Goal: Transaction & Acquisition: Purchase product/service

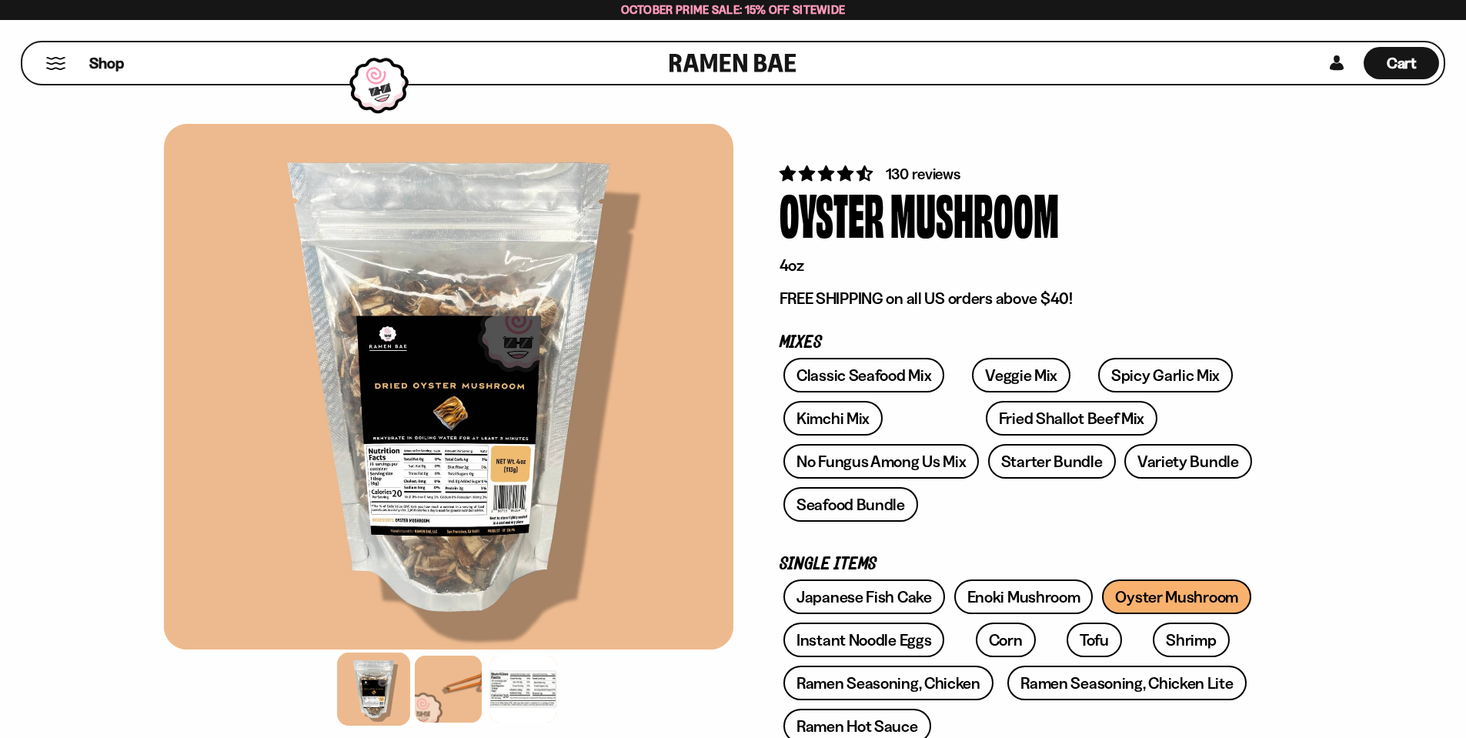
click at [1124, 380] on link "Spicy Garlic Mix" at bounding box center [1165, 375] width 135 height 35
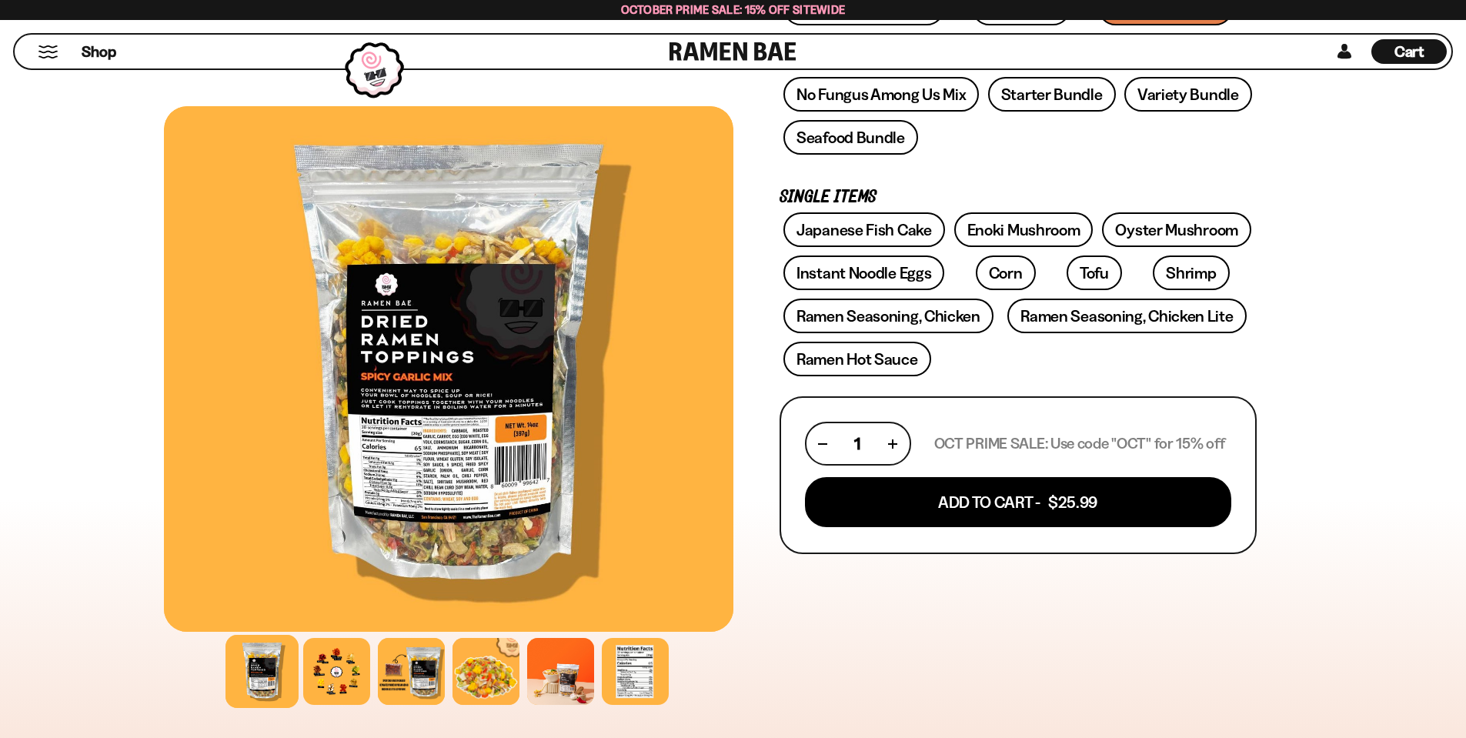
scroll to position [385, 0]
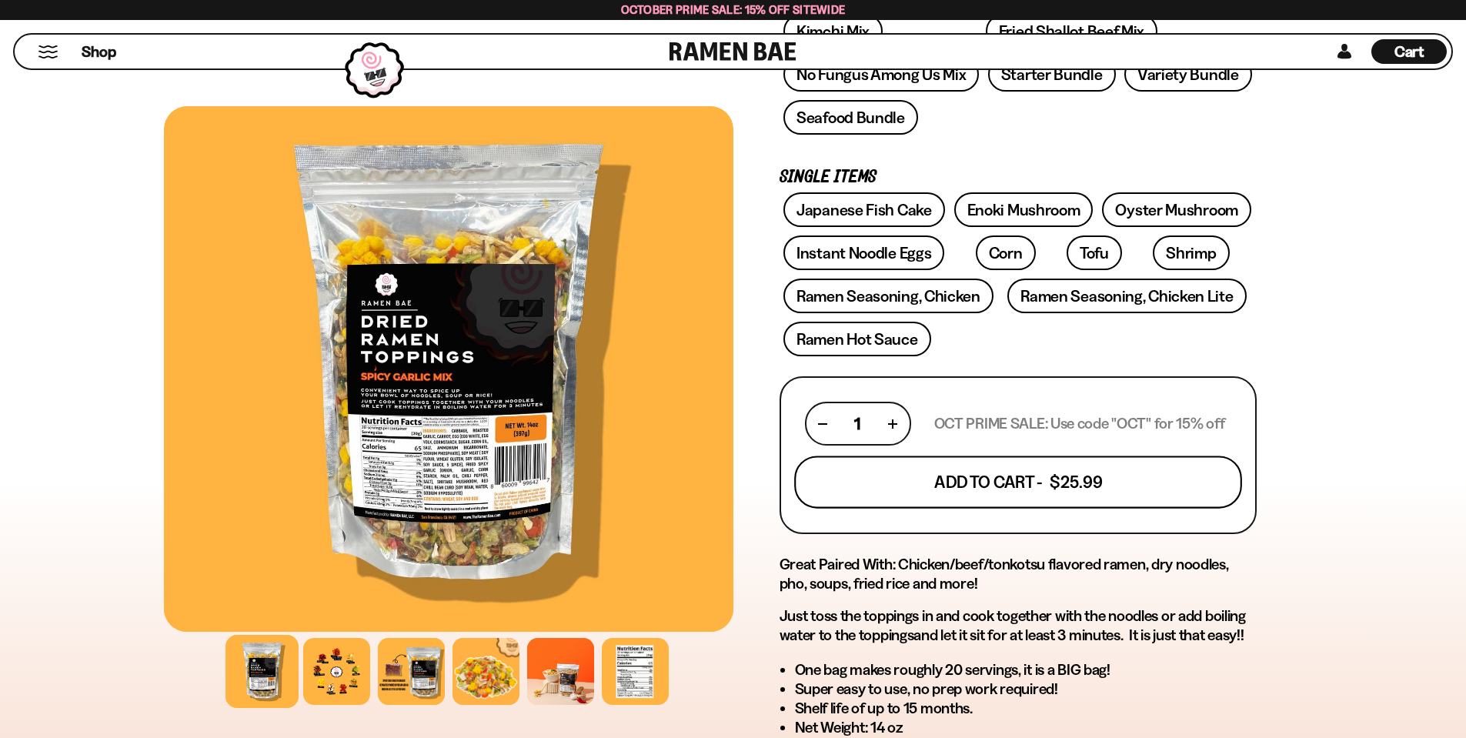
drag, startPoint x: 1027, startPoint y: 481, endPoint x: 1172, endPoint y: 487, distance: 145.6
click at [1029, 481] on button "Add To Cart - $25.99" at bounding box center [1018, 482] width 448 height 52
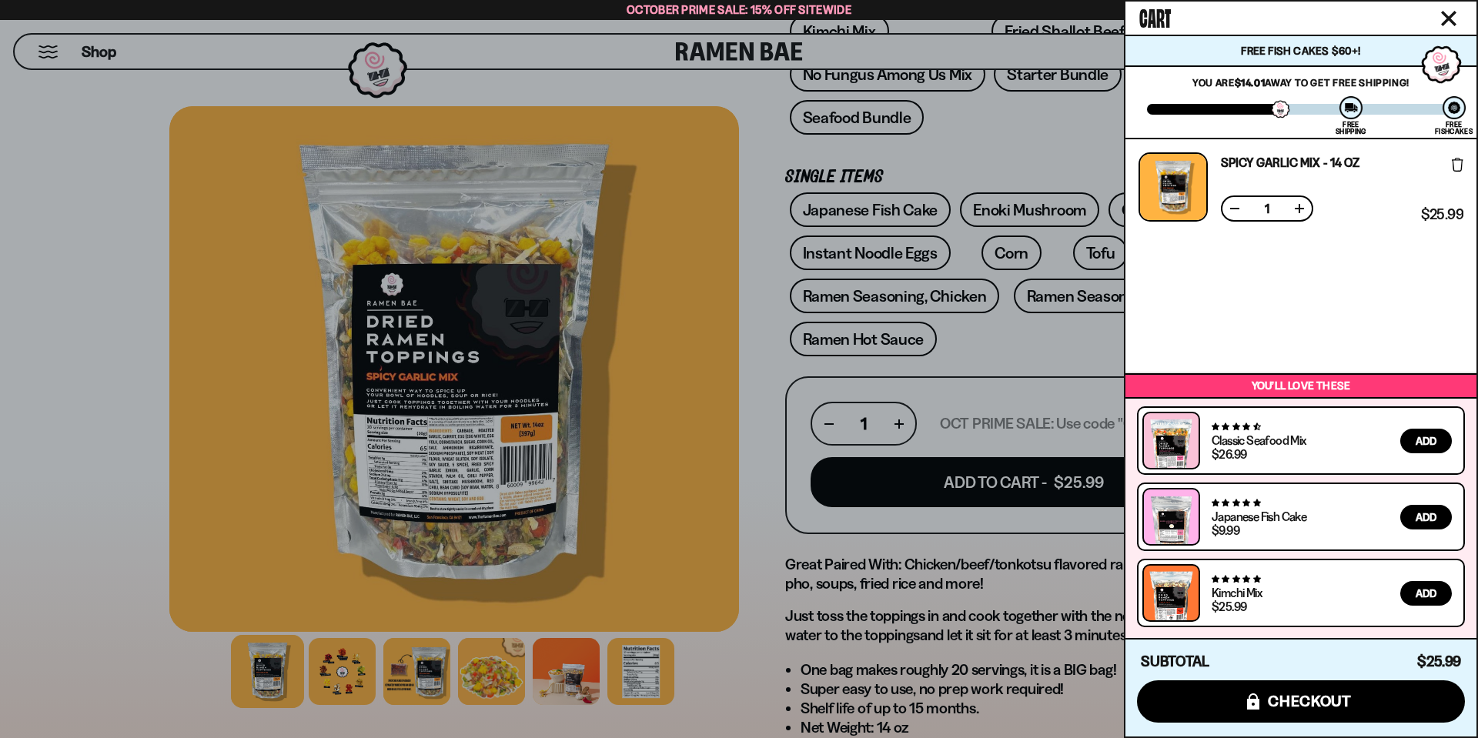
click at [1089, 339] on div at bounding box center [739, 369] width 1478 height 738
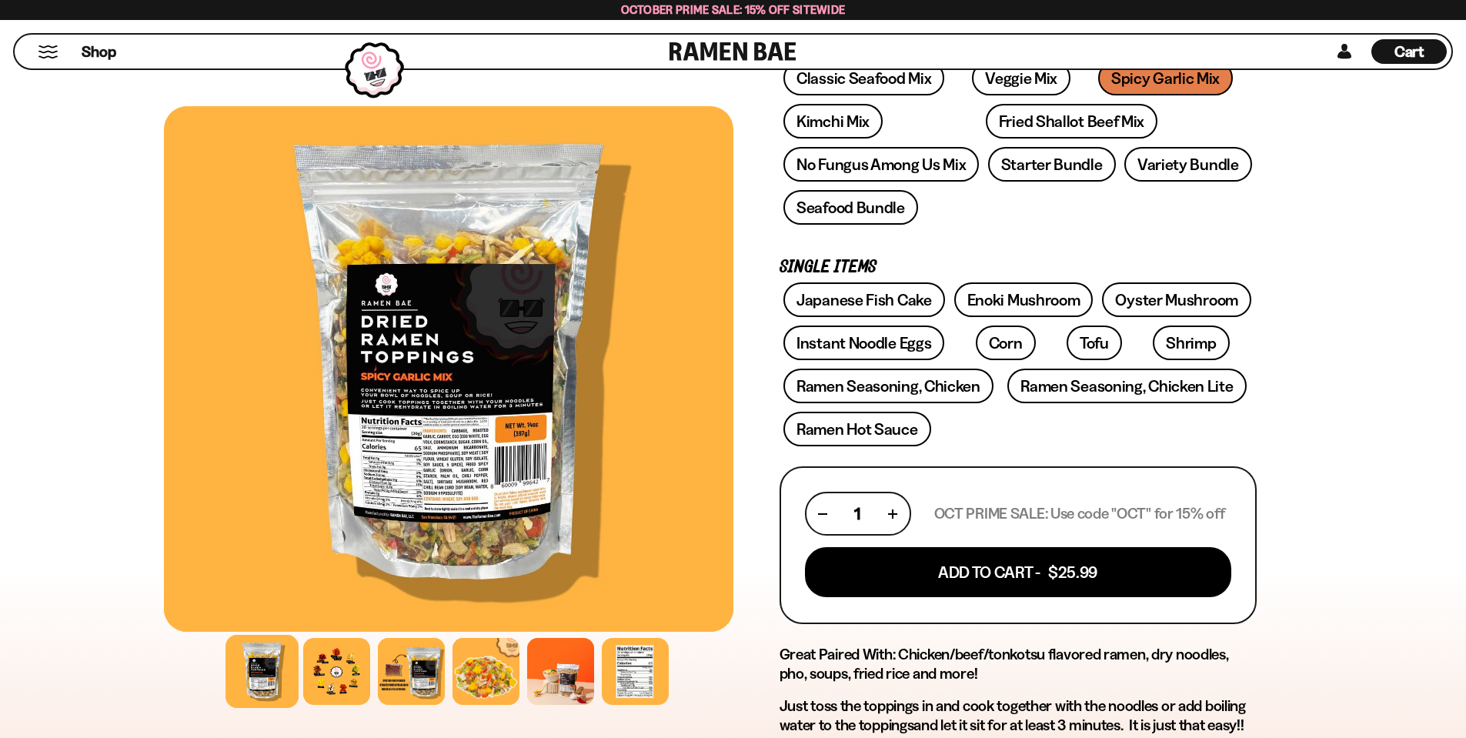
scroll to position [154, 0]
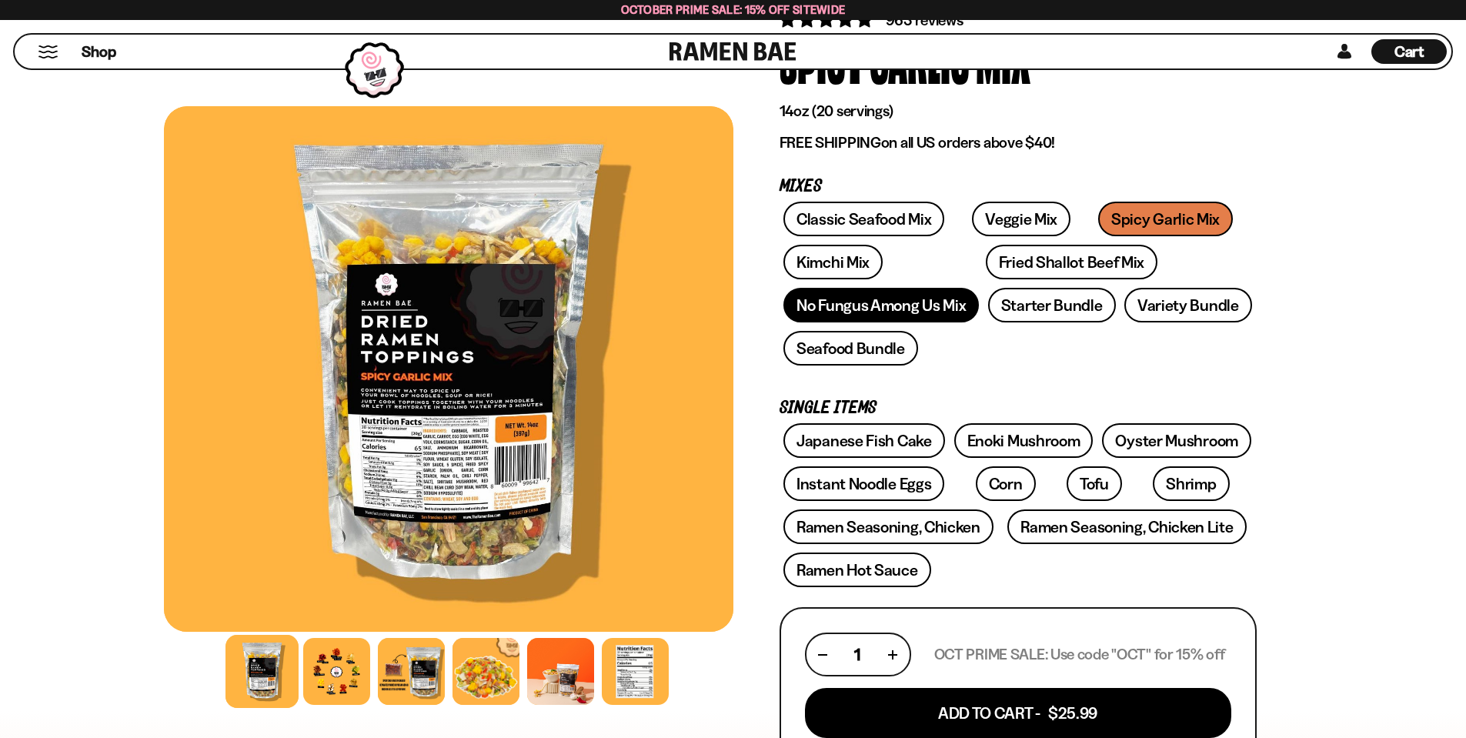
click at [947, 309] on link "No Fungus Among Us Mix" at bounding box center [880, 305] width 195 height 35
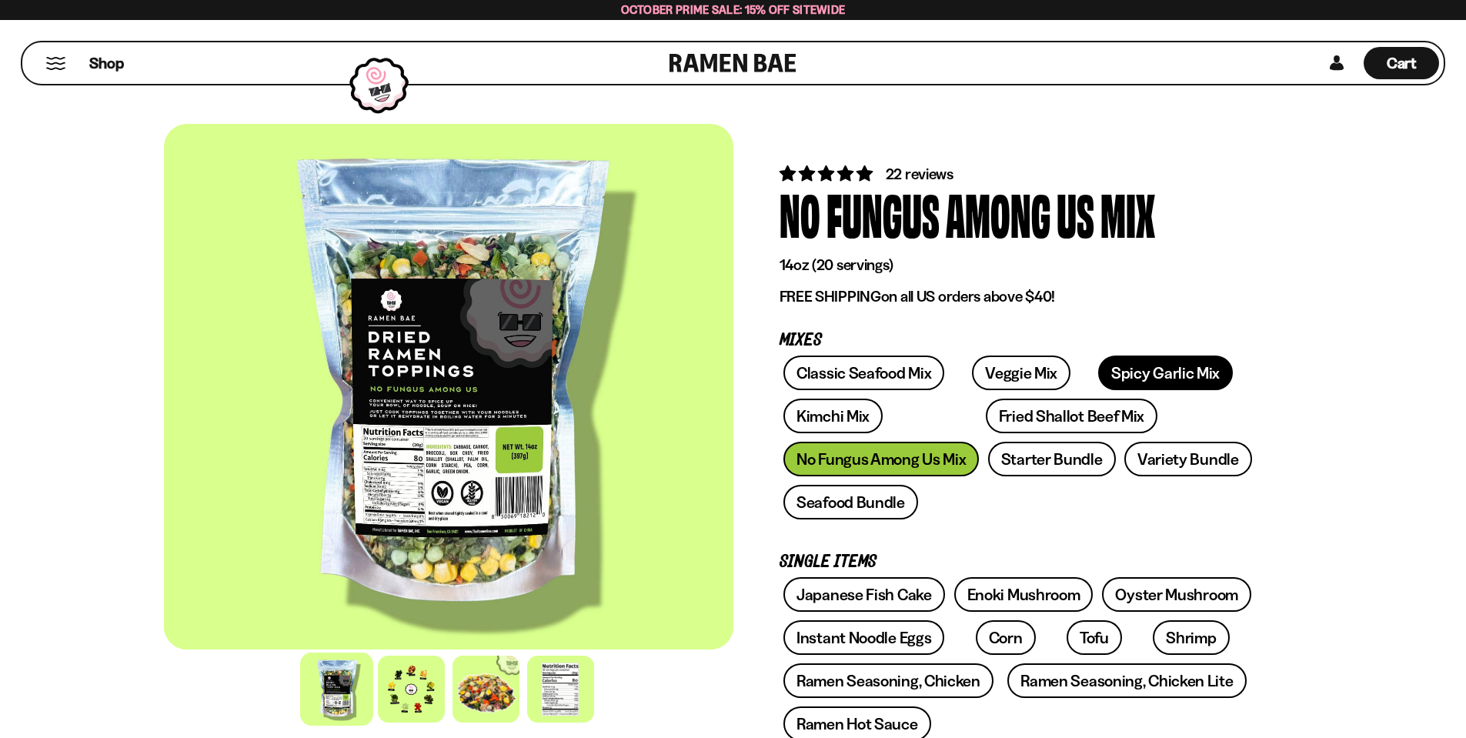
click at [1127, 376] on link "Spicy Garlic Mix" at bounding box center [1165, 373] width 135 height 35
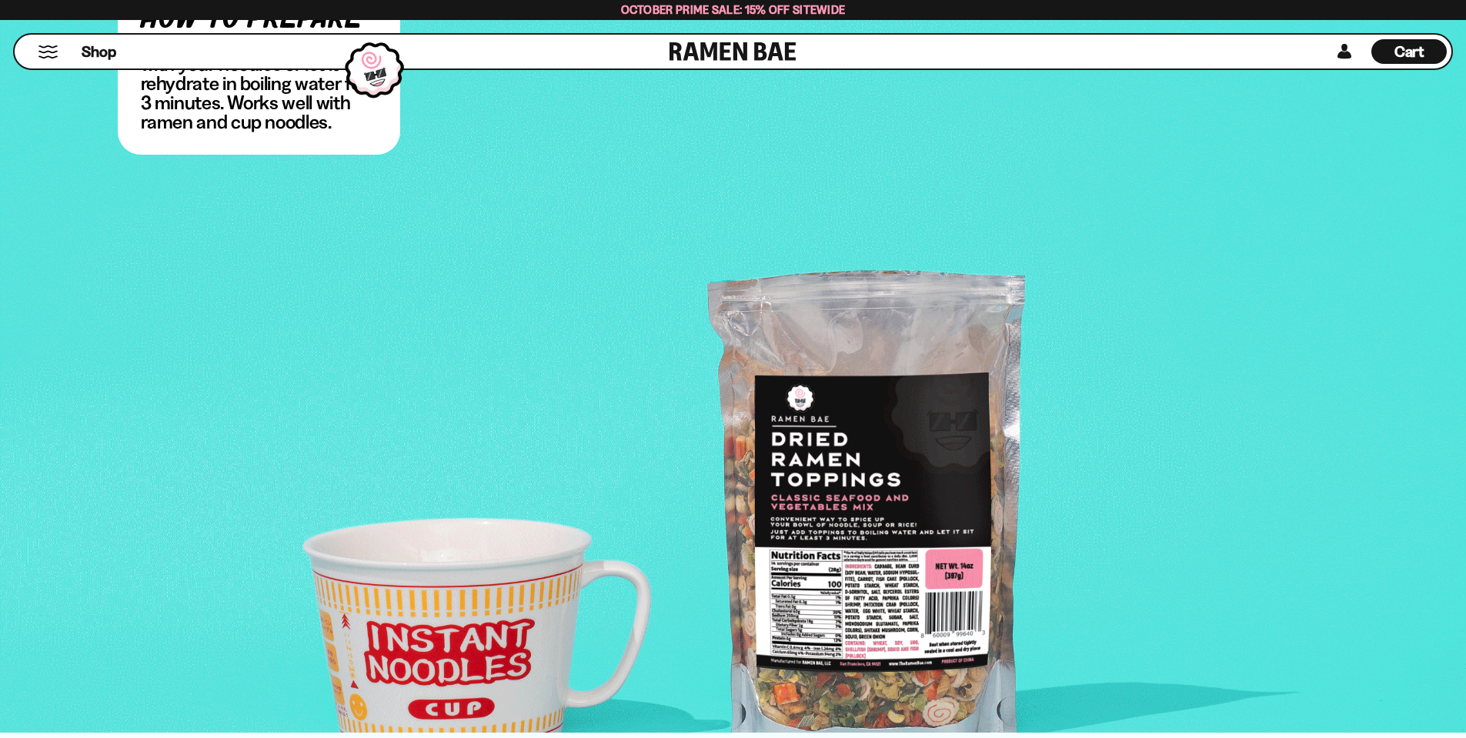
scroll to position [3232, 0]
